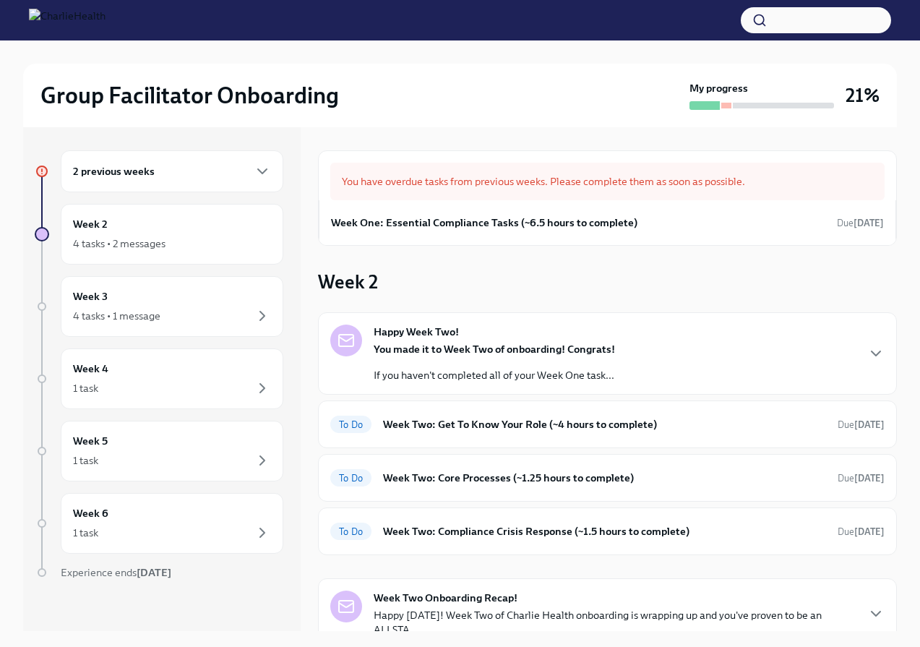
click at [195, 177] on div "2 previous weeks" at bounding box center [172, 171] width 198 height 17
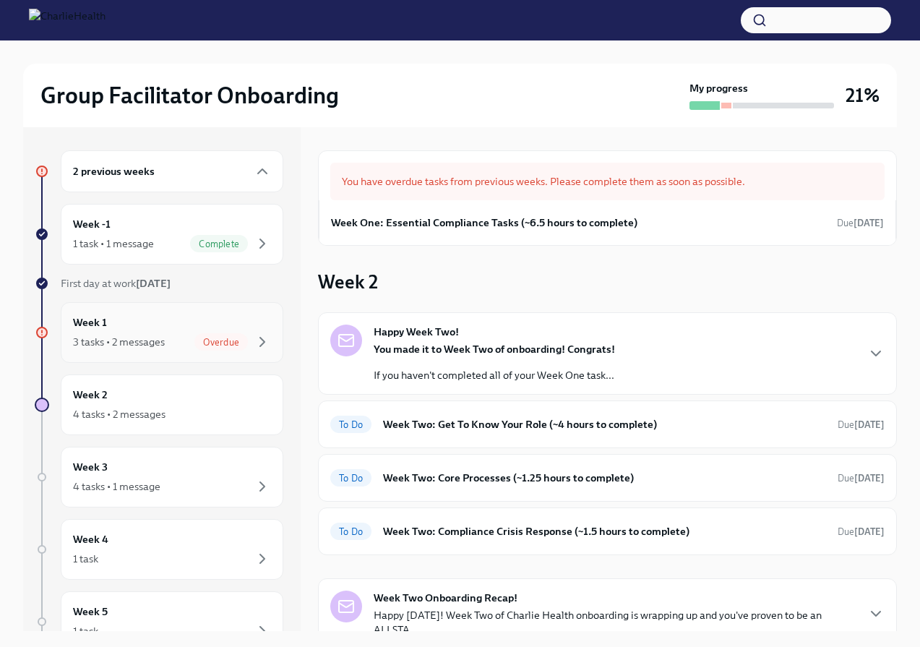
click at [209, 328] on div "Week 1 3 tasks • 2 messages Overdue" at bounding box center [172, 332] width 198 height 36
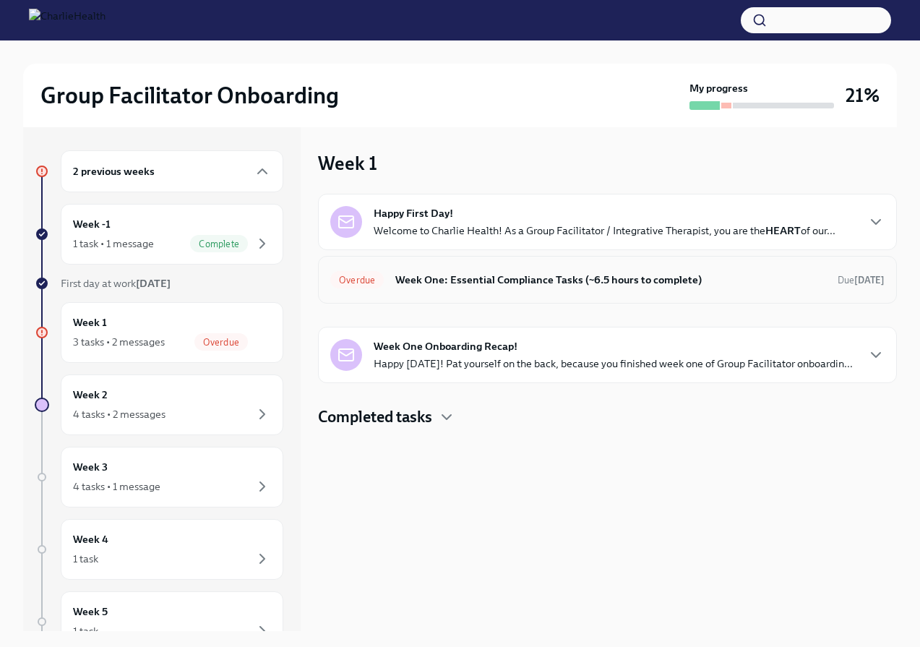
click at [452, 291] on div "Overdue Week One: Essential Compliance Tasks (~6.5 hours to complete) Due [DATE]" at bounding box center [607, 279] width 555 height 23
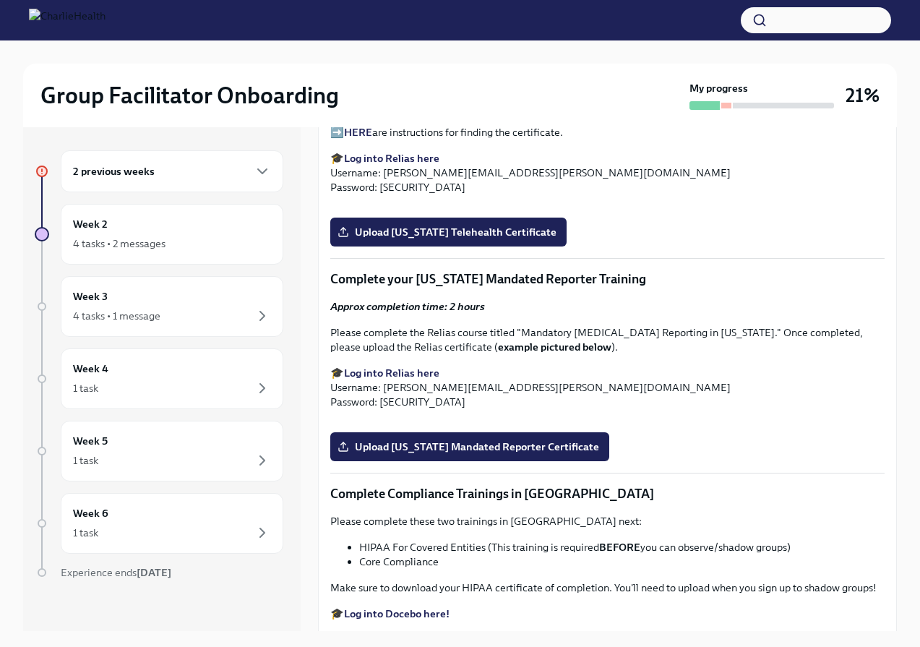
scroll to position [2179, 0]
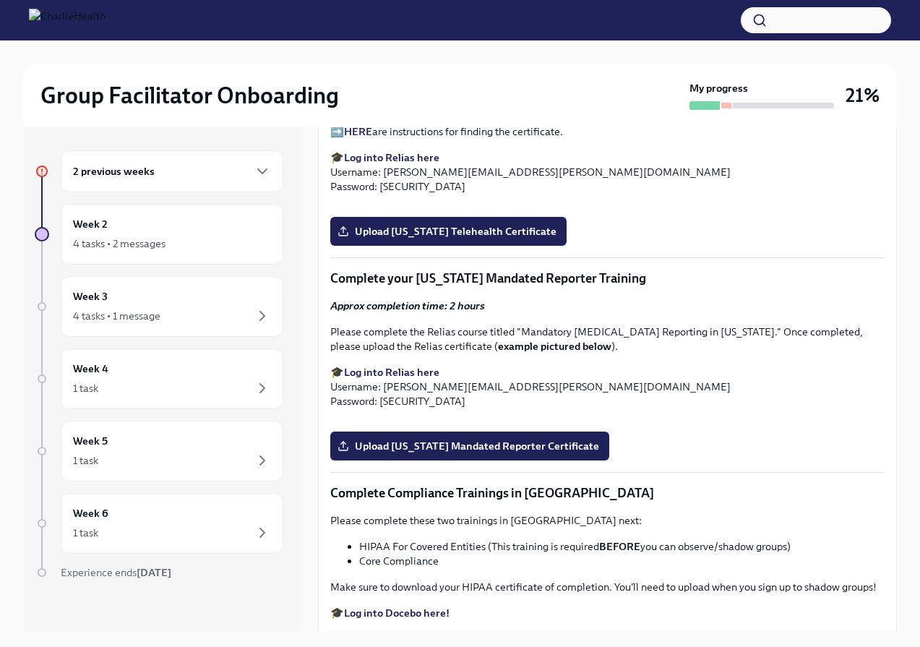
click at [399, 164] on strong "Log into Relias here" at bounding box center [391, 157] width 95 height 13
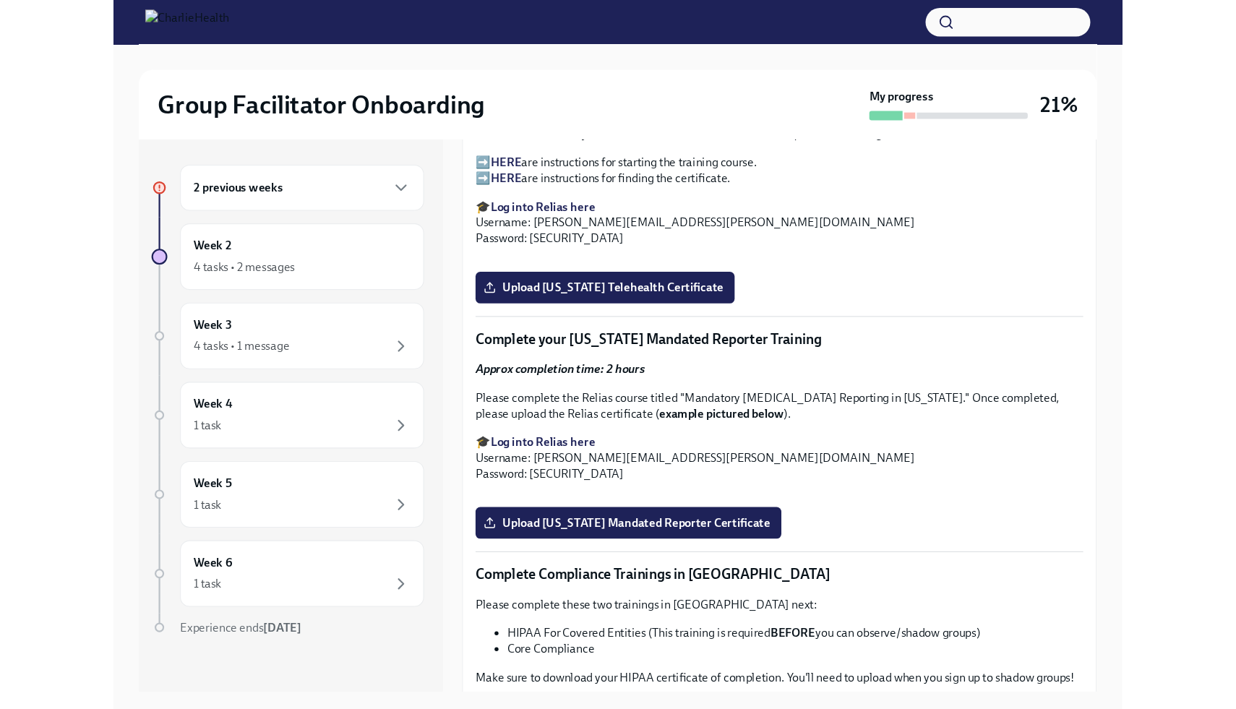
scroll to position [2138, 0]
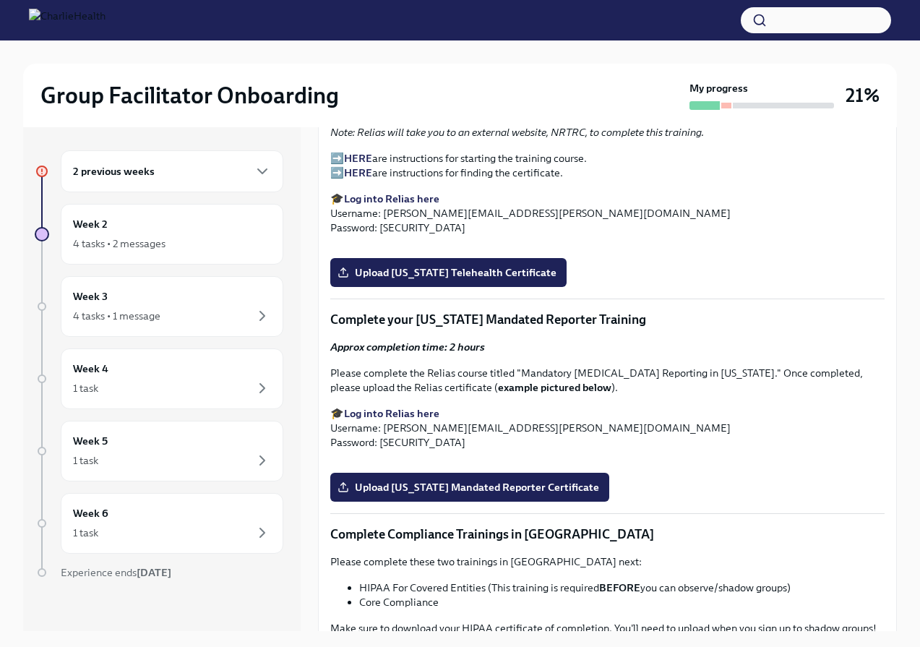
click at [354, 165] on strong "HERE" at bounding box center [358, 158] width 28 height 13
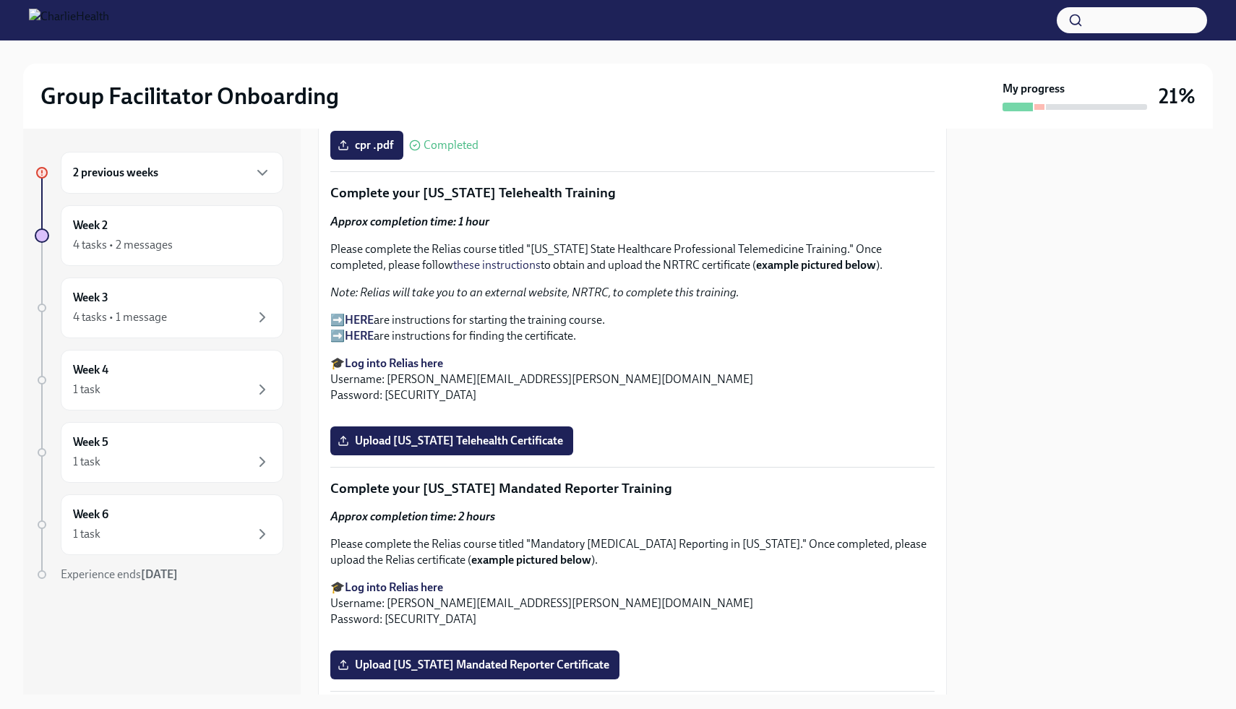
scroll to position [2055, 0]
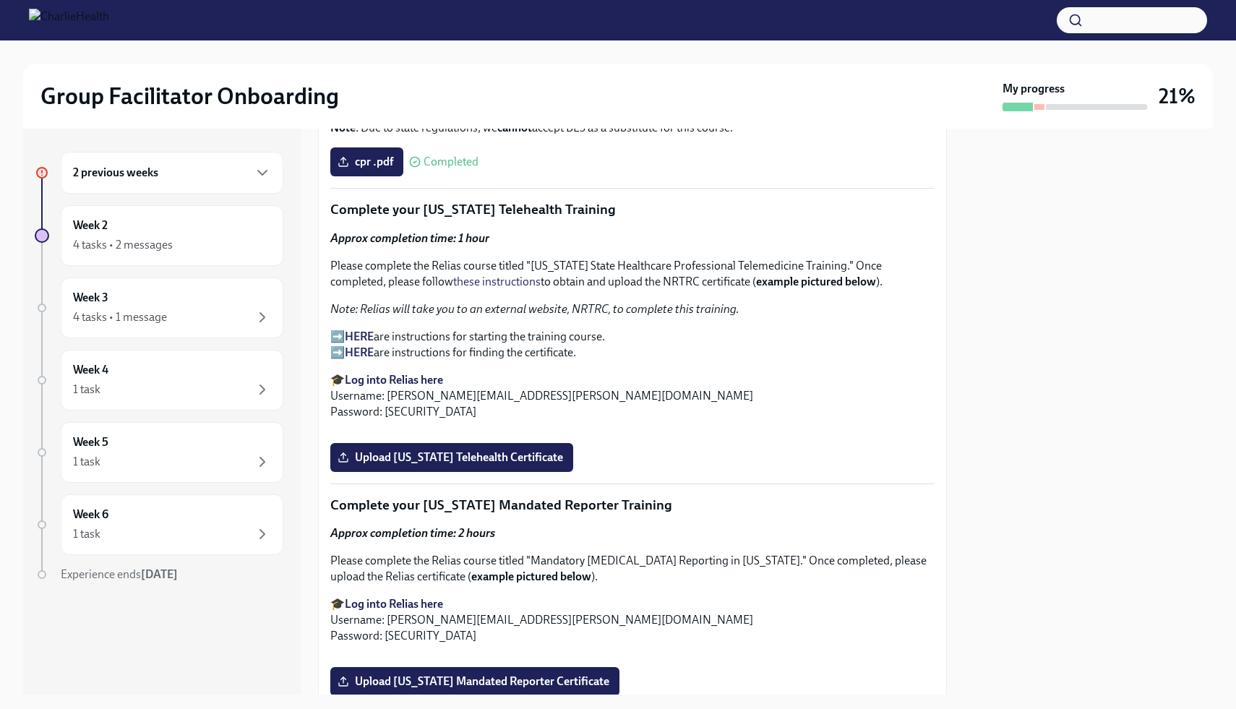
click at [361, 346] on strong "HERE" at bounding box center [359, 353] width 29 height 14
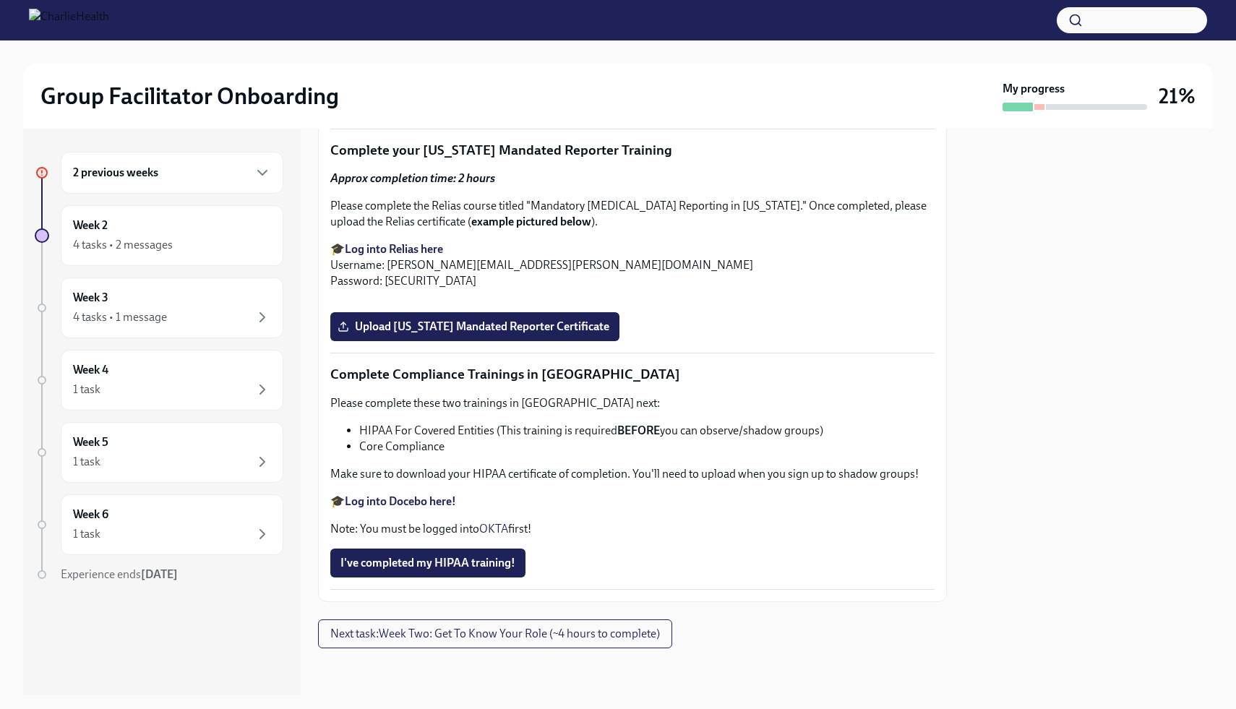
scroll to position [2464, 0]
click at [415, 110] on span "Upload [US_STATE] Telehealth Certificate" at bounding box center [452, 102] width 223 height 14
click at [0, 0] on input "Upload [US_STATE] Telehealth Certificate" at bounding box center [0, 0] width 0 height 0
click at [428, 256] on strong "Log into Relias here" at bounding box center [394, 249] width 98 height 14
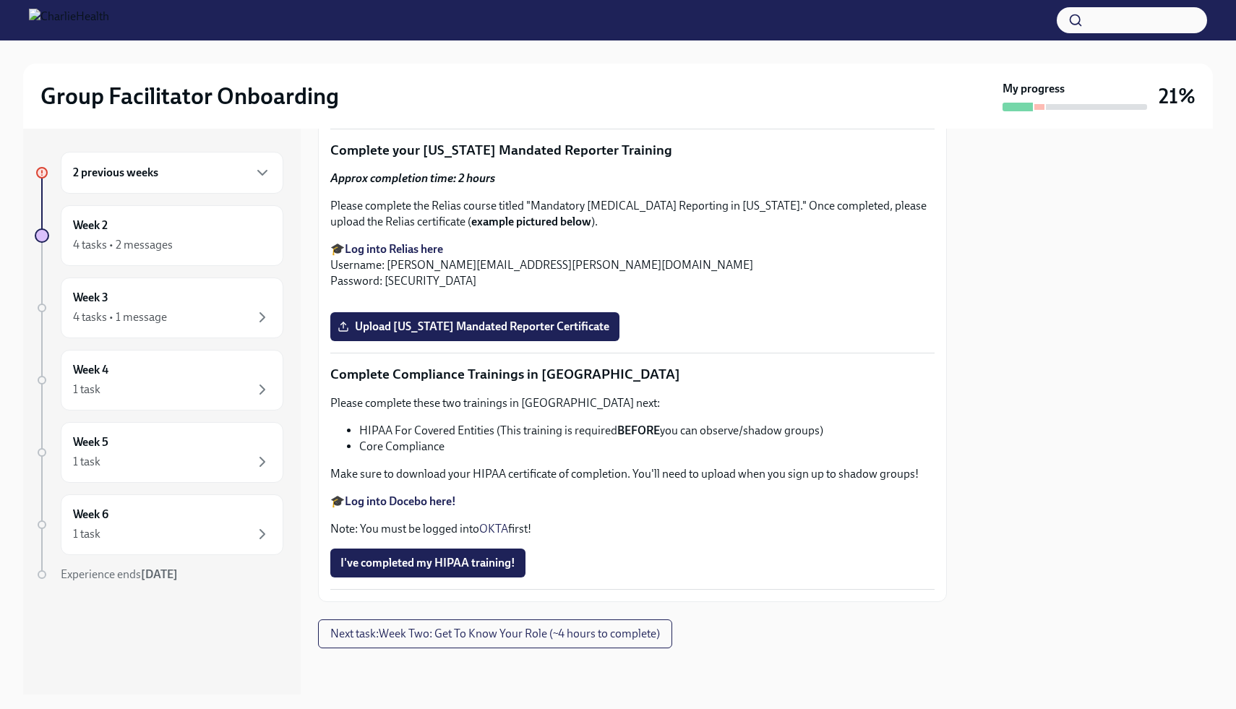
scroll to position [3133, 0]
click at [401, 334] on span "Upload [US_STATE] Mandated Reporter Certificate" at bounding box center [475, 327] width 269 height 14
click at [0, 0] on input "Upload [US_STATE] Mandated Reporter Certificate" at bounding box center [0, 0] width 0 height 0
click at [408, 498] on strong "Log into Docebo here!" at bounding box center [400, 502] width 111 height 14
